Goal: Task Accomplishment & Management: Manage account settings

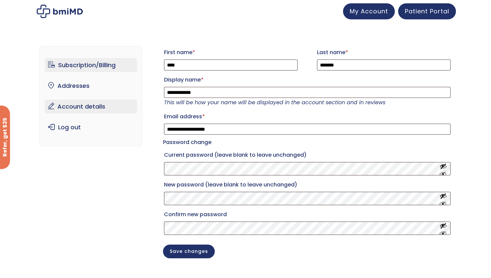
click at [83, 65] on link "Subscription/Billing" at bounding box center [91, 65] width 93 height 14
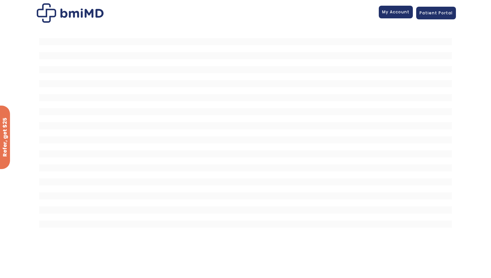
click at [403, 12] on span "My Account" at bounding box center [395, 12] width 27 height 6
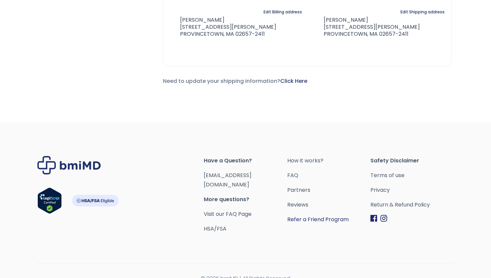
scroll to position [261, 0]
click at [299, 203] on link "Reviews" at bounding box center [328, 203] width 83 height 9
